Goal: Task Accomplishment & Management: Complete application form

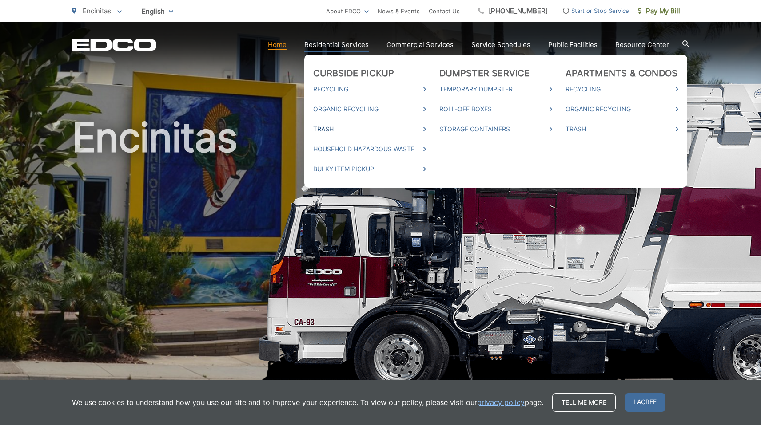
click at [324, 129] on link "Trash" at bounding box center [369, 129] width 113 height 11
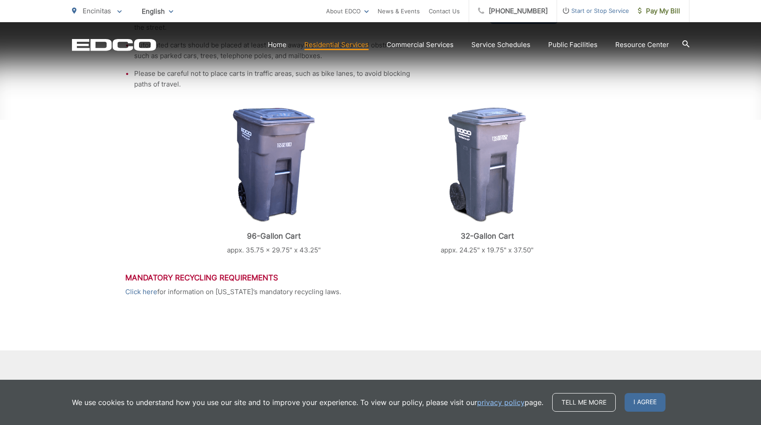
scroll to position [389, 0]
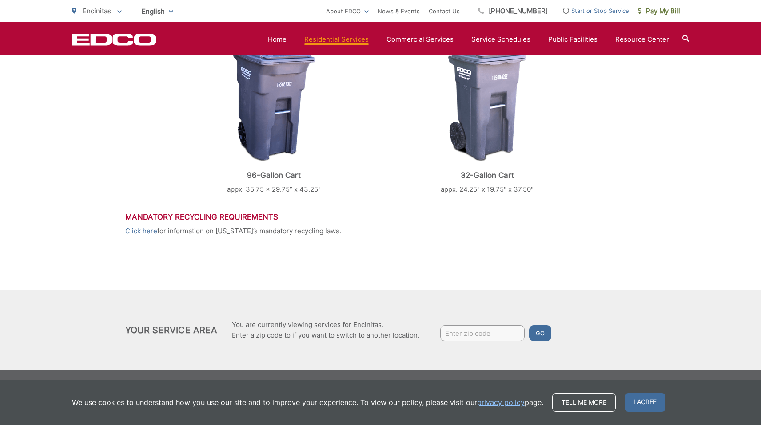
click at [488, 335] on input "Enter zip code" at bounding box center [482, 333] width 84 height 16
type input "92024"
click at [537, 331] on button "Go" at bounding box center [540, 333] width 22 height 16
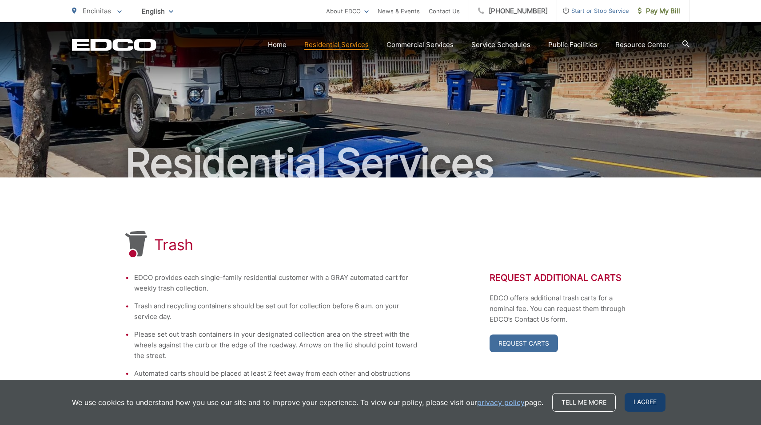
click at [635, 401] on span "I agree" at bounding box center [644, 402] width 41 height 19
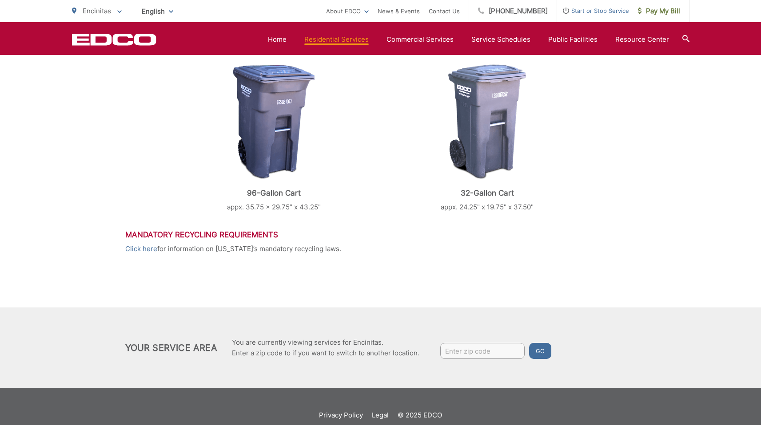
scroll to position [389, 0]
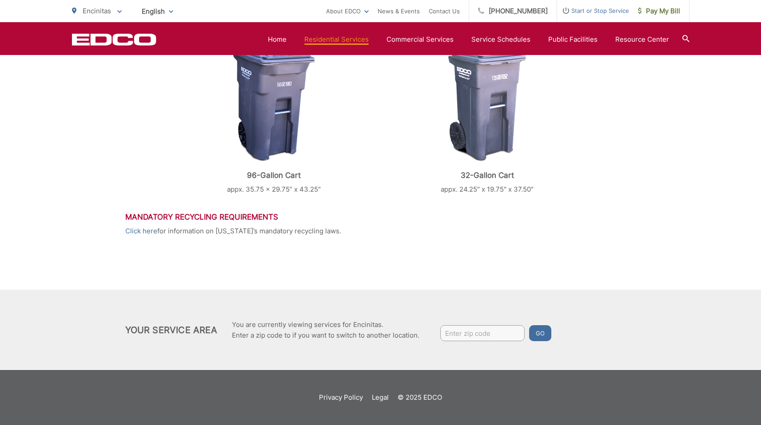
click at [468, 334] on input "Enter zip code" at bounding box center [482, 333] width 84 height 16
type input "92024"
click at [537, 337] on button "Go" at bounding box center [540, 333] width 22 height 16
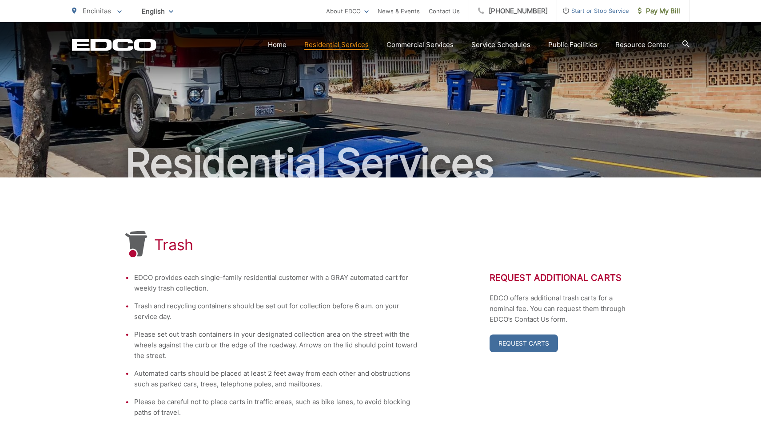
click at [596, 10] on span "Start or Stop Service" at bounding box center [593, 10] width 72 height 11
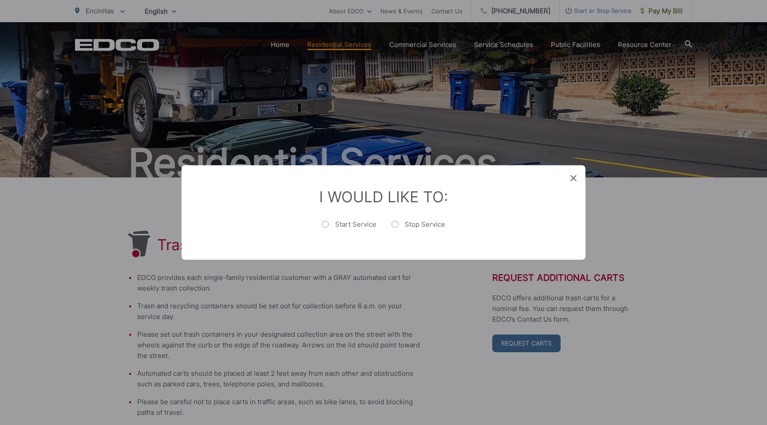
click at [328, 225] on label "Start Service" at bounding box center [349, 229] width 55 height 18
radio input "true"
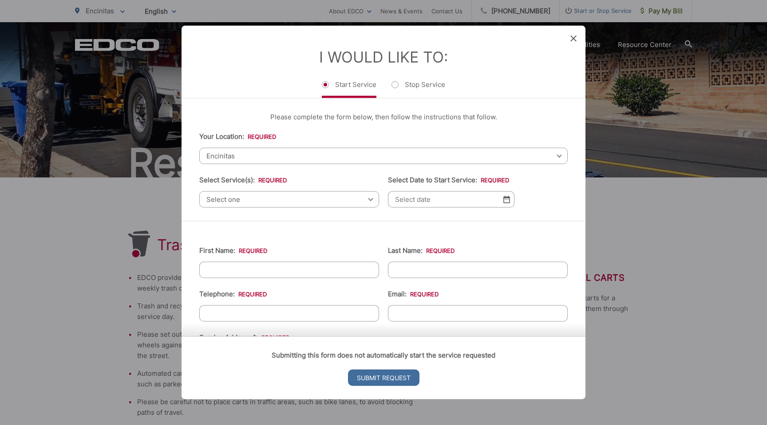
click at [269, 198] on span "Select one" at bounding box center [289, 199] width 180 height 16
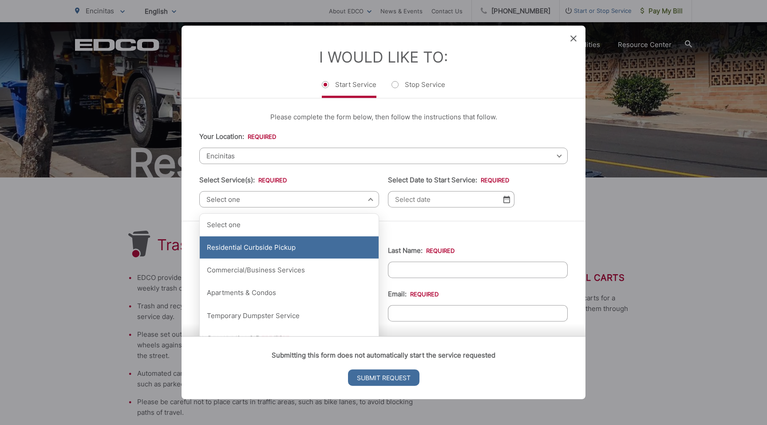
click at [263, 252] on div "Residential Curbside Pickup" at bounding box center [289, 248] width 179 height 22
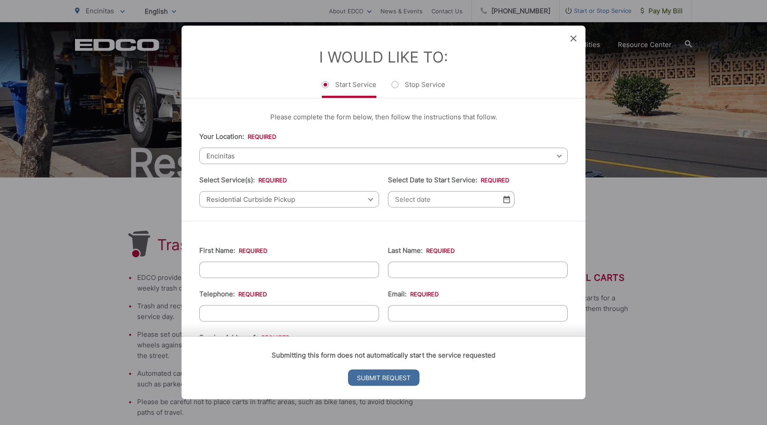
click at [505, 200] on img at bounding box center [507, 200] width 7 height 8
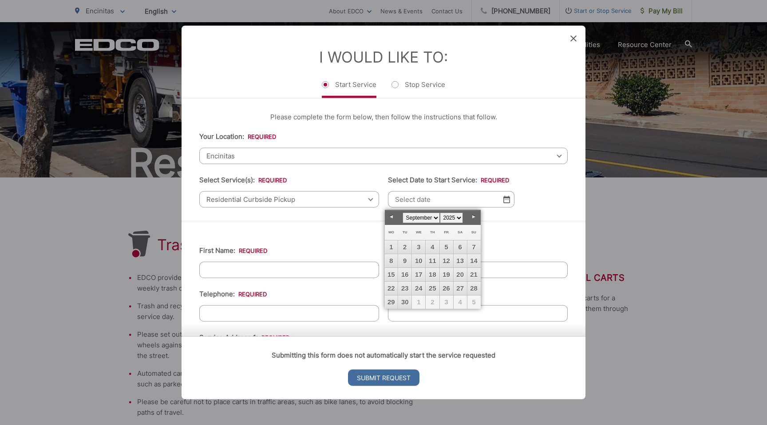
click at [475, 217] on link "Next" at bounding box center [474, 216] width 13 height 13
click at [463, 258] on link "11" at bounding box center [460, 260] width 13 height 13
type input "10/11/2025"
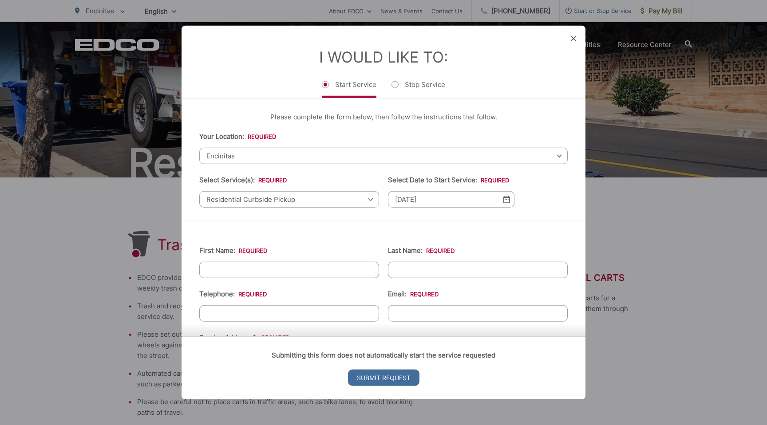
click at [305, 271] on input "First Name: *" at bounding box center [289, 270] width 180 height 16
type input "Edward"
type input "Baker"
type input "(760) 450-3391"
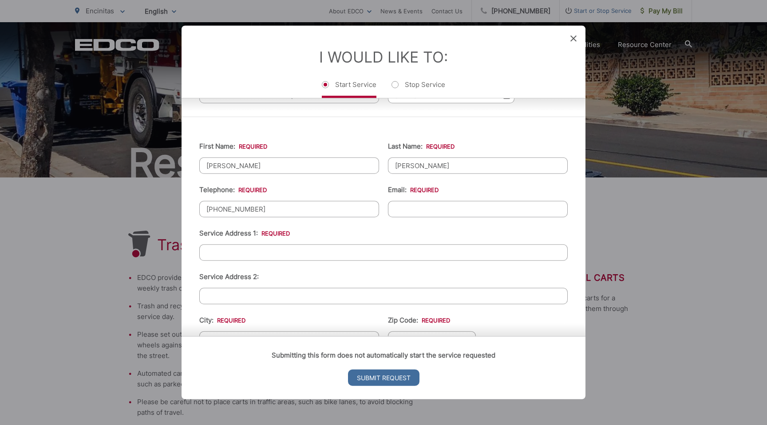
scroll to position [146, 0]
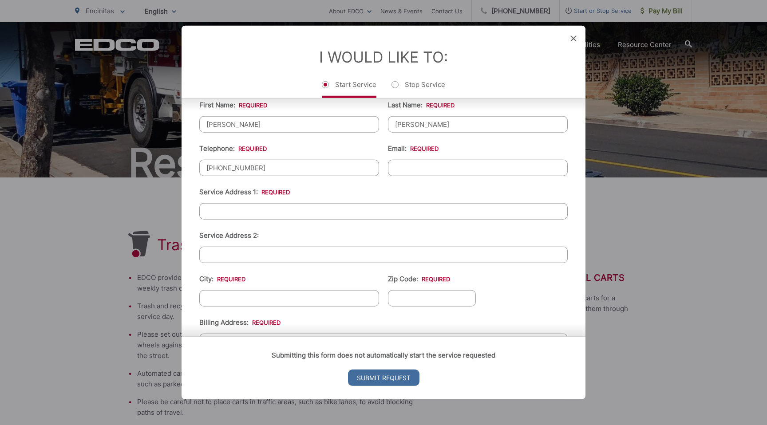
click at [450, 168] on input "Email: *" at bounding box center [478, 168] width 180 height 16
type input "edwardwbaker2002@yahoo.com"
type input "1749 Hawk View Drive"
type input "e"
type input "Encinitas"
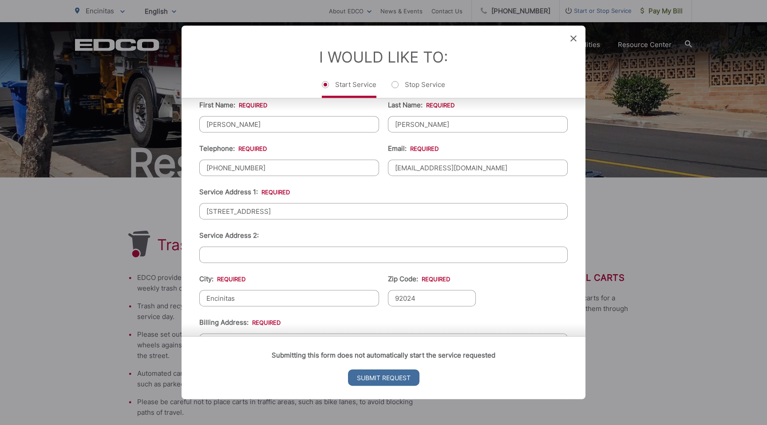
type input "92024"
click at [526, 287] on ul "First Name: * Edward Last Name: * Baker Telephone: * (760) 450-3391 Email: * ed…" at bounding box center [383, 283] width 369 height 388
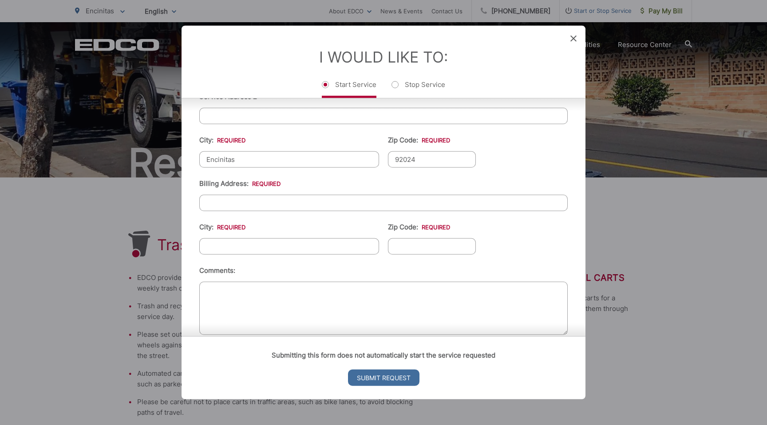
scroll to position [299, 0]
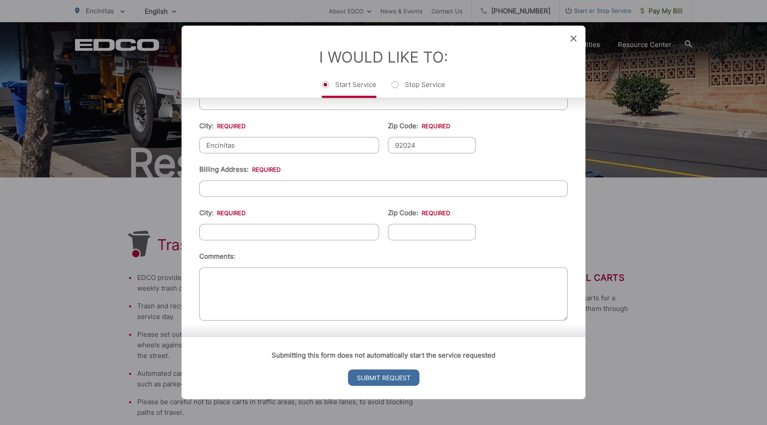
click at [234, 190] on input "Billing Address: *" at bounding box center [383, 189] width 369 height 16
type input "1749 Hawk View Drive"
type input "Encinitas"
type input "92024"
click at [367, 246] on ul "First Name: * Edward Last Name: * Baker Telephone: * (760) 450-3391 Email: * ed…" at bounding box center [383, 130] width 369 height 388
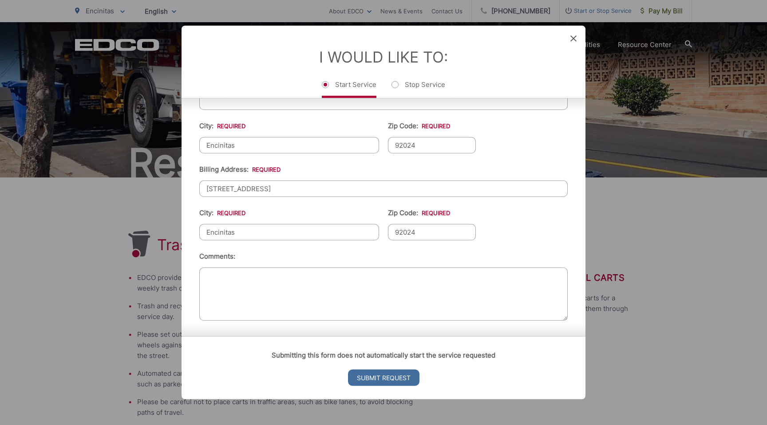
click at [263, 283] on textarea "Comments:" at bounding box center [383, 294] width 369 height 53
type textarea "I would like the larger trash can"
click at [367, 375] on input "Submit Request" at bounding box center [383, 378] width 71 height 16
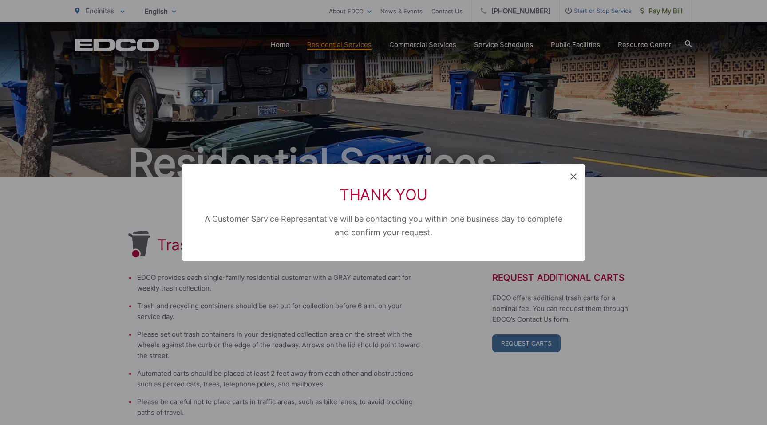
scroll to position [0, 0]
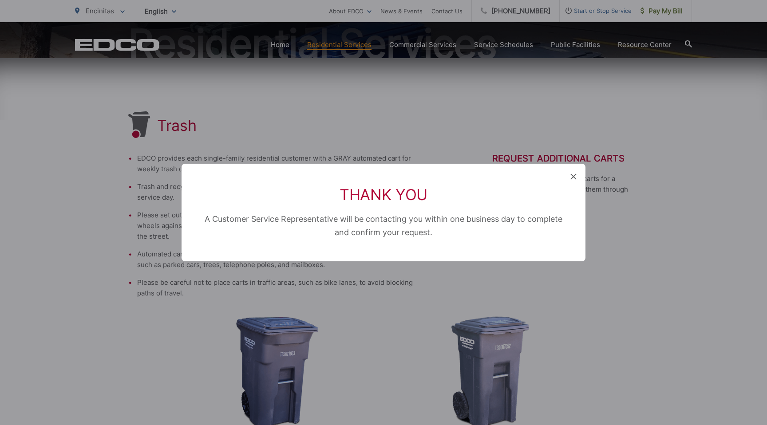
click at [573, 176] on icon at bounding box center [574, 177] width 6 height 6
